Goal: Information Seeking & Learning: Learn about a topic

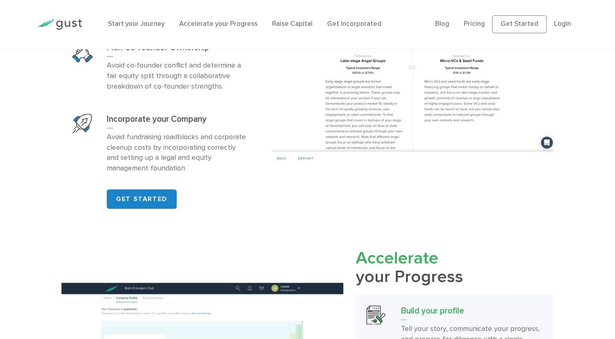
scroll to position [594, 0]
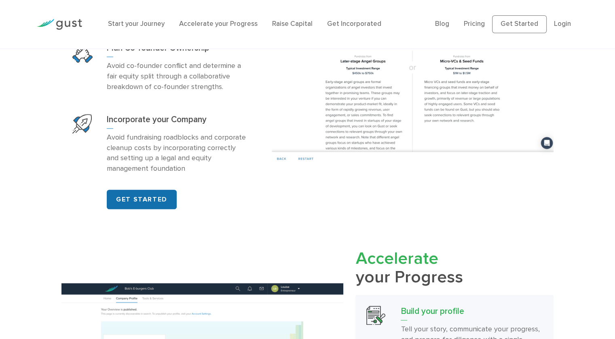
click at [130, 208] on link "GET STARTED" at bounding box center [142, 199] width 70 height 19
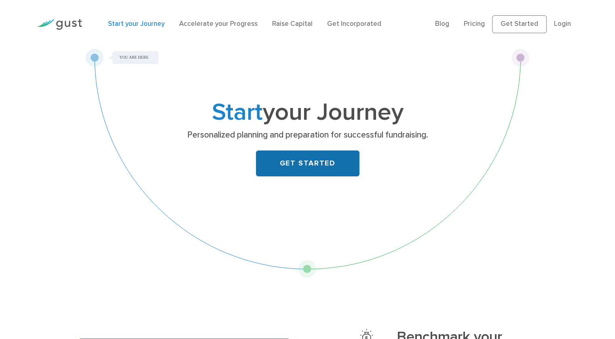
click at [335, 166] on link "GET STARTED" at bounding box center [307, 163] width 103 height 26
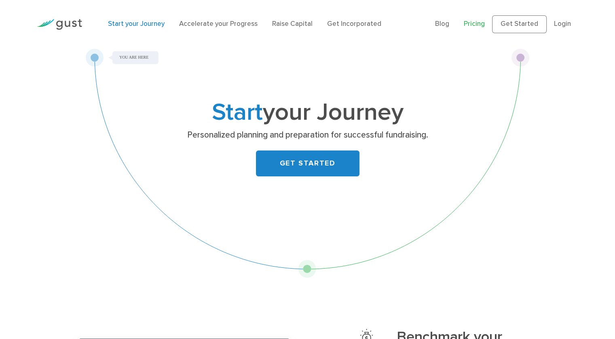
click at [481, 24] on link "Pricing" at bounding box center [474, 24] width 21 height 8
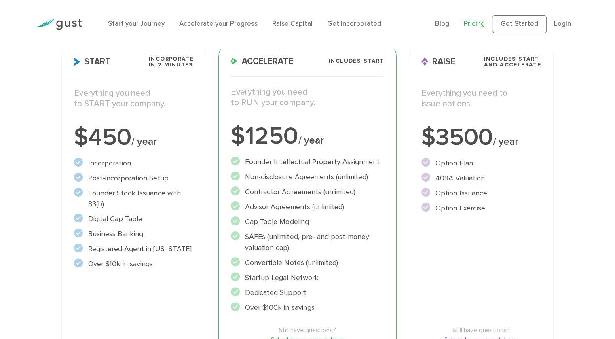
scroll to position [131, 0]
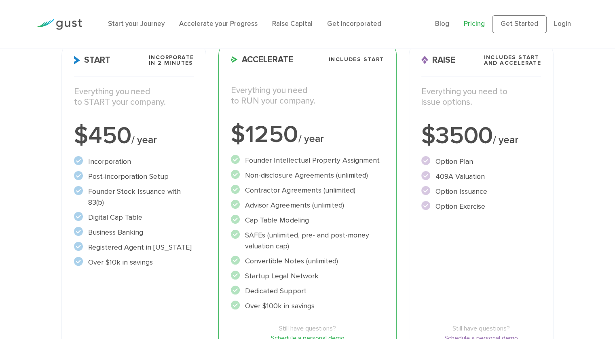
click at [510, 231] on div "Raise Includes START and ACCELERATE Everything you need to issue options. $3500…" at bounding box center [481, 212] width 145 height 346
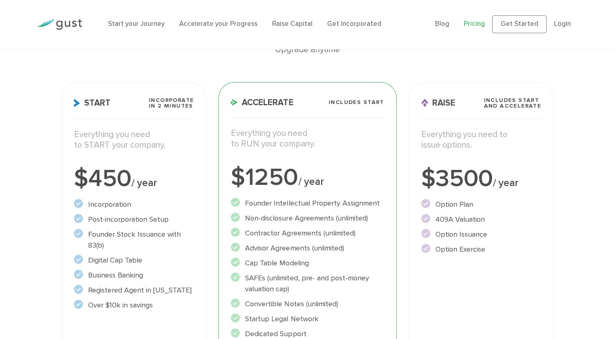
scroll to position [85, 0]
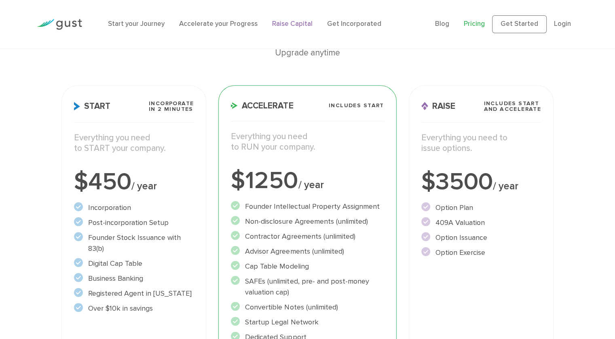
click at [289, 24] on link "Raise Capital" at bounding box center [292, 24] width 40 height 8
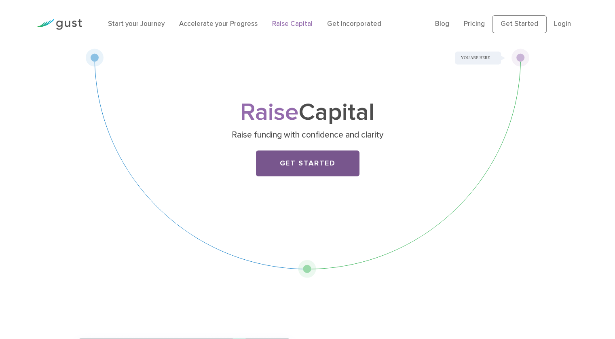
click at [280, 163] on link "Get Started" at bounding box center [307, 163] width 103 height 26
